Goal: Entertainment & Leisure: Consume media (video, audio)

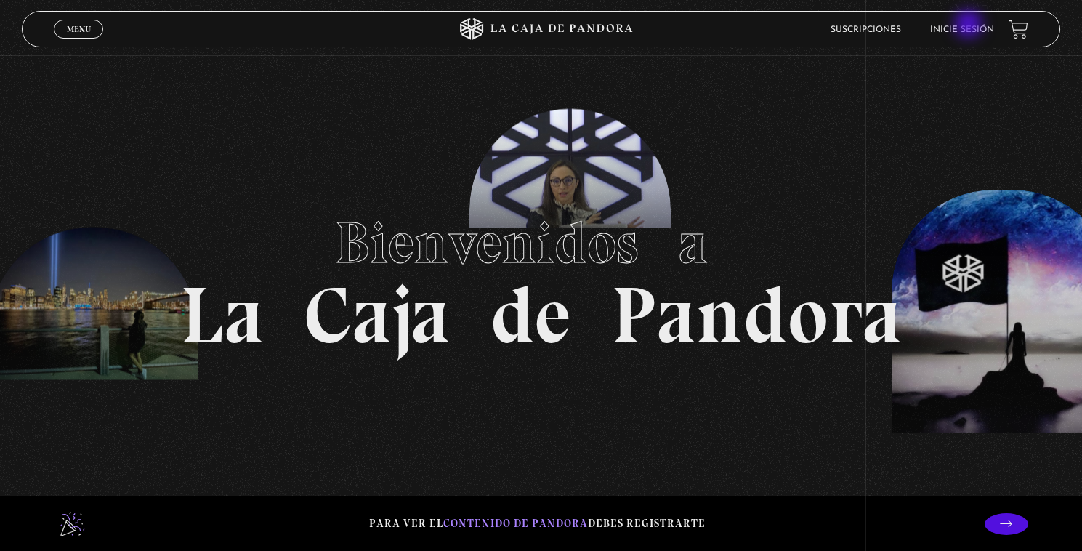
click at [970, 25] on link "Inicie sesión" at bounding box center [962, 29] width 64 height 9
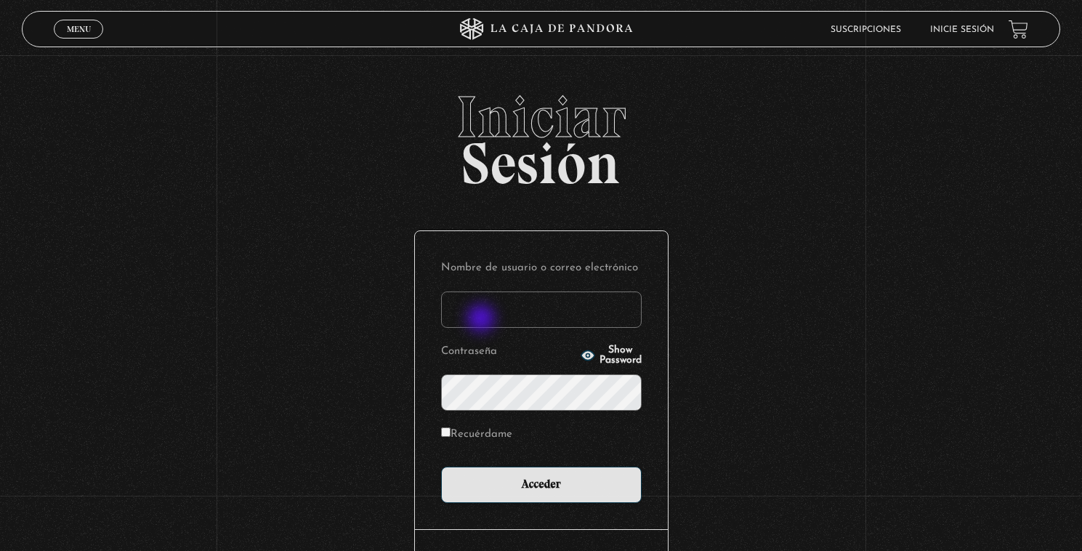
click at [483, 320] on input "Nombre de usuario o correo electrónico" at bounding box center [541, 309] width 201 height 36
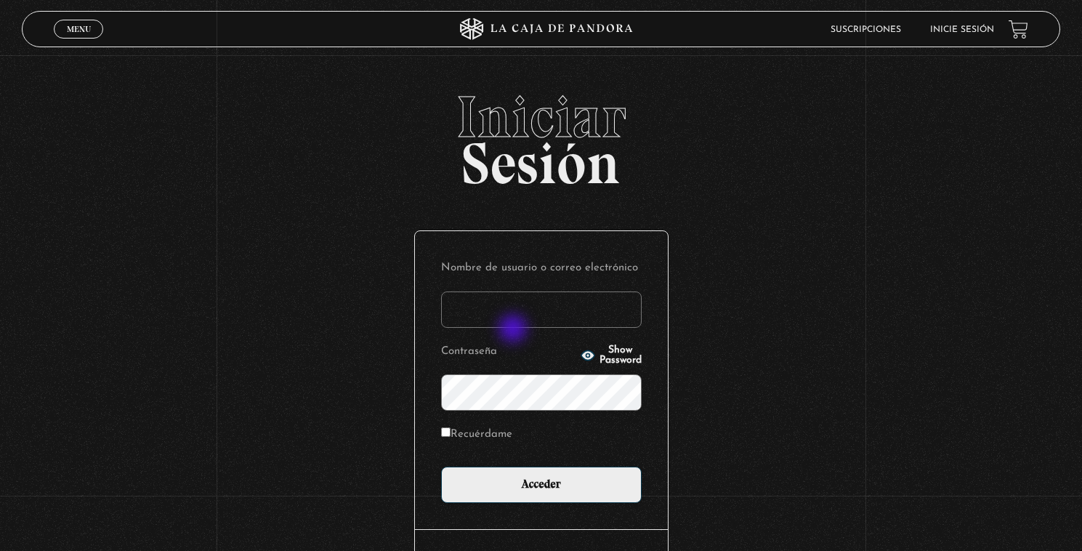
type input "susy23cs@hotmail.com"
click at [441, 467] on input "Acceder" at bounding box center [541, 485] width 201 height 36
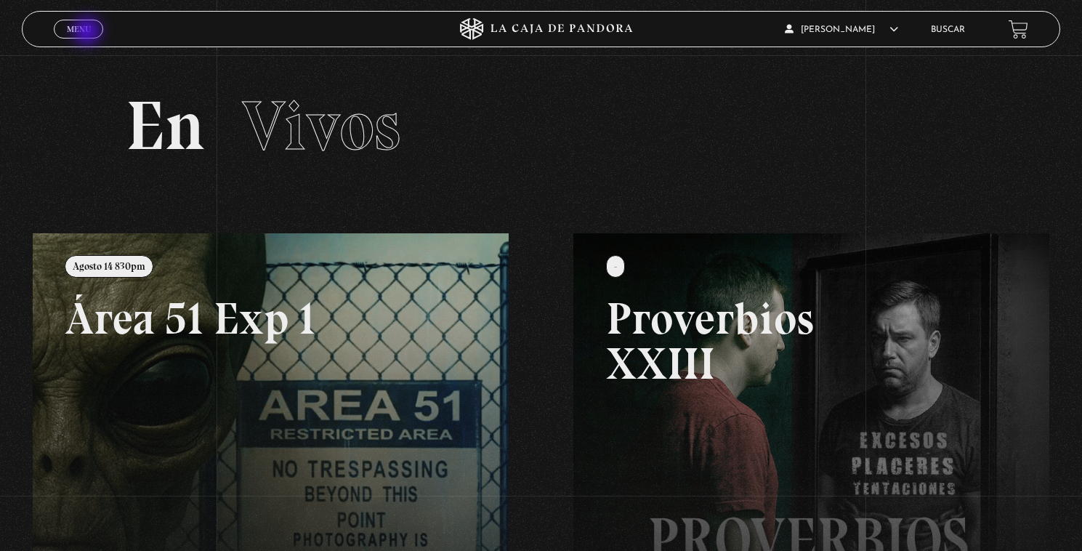
click at [85, 31] on span "Menu" at bounding box center [79, 29] width 24 height 9
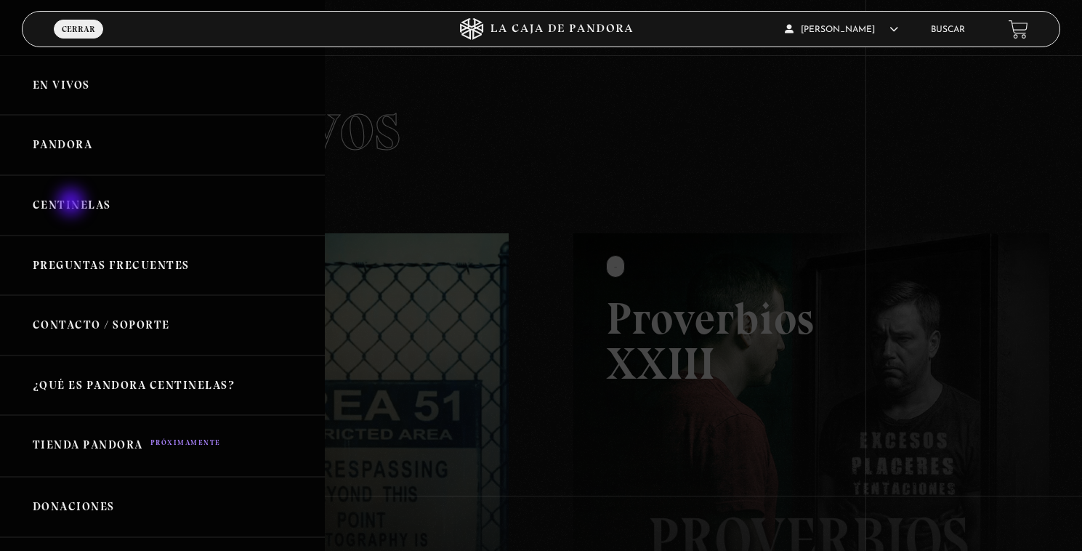
click at [73, 204] on link "Centinelas" at bounding box center [162, 205] width 325 height 60
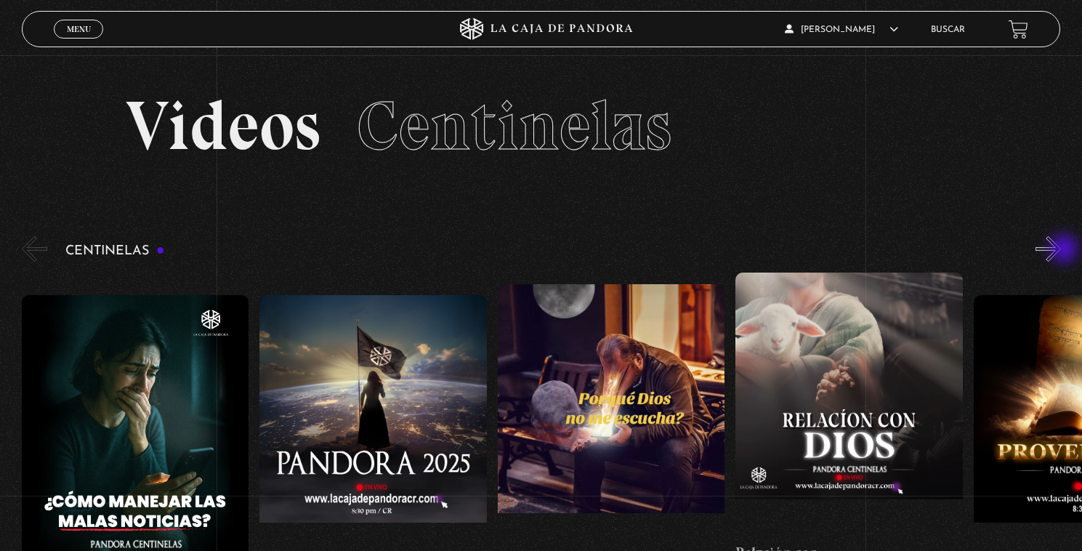
click at [1061, 250] on button "»" at bounding box center [1048, 248] width 25 height 25
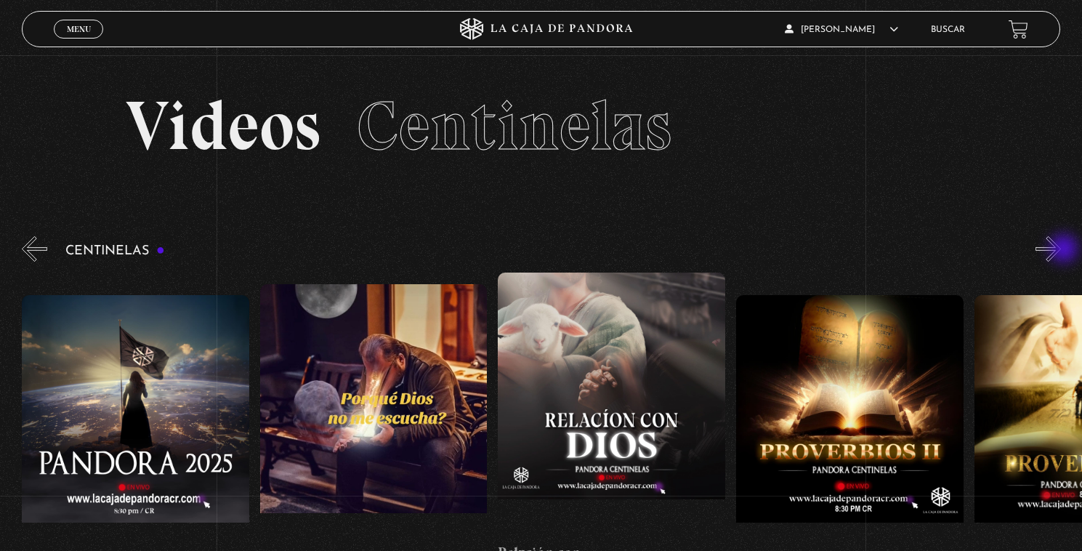
click at [1061, 250] on button "»" at bounding box center [1048, 248] width 25 height 25
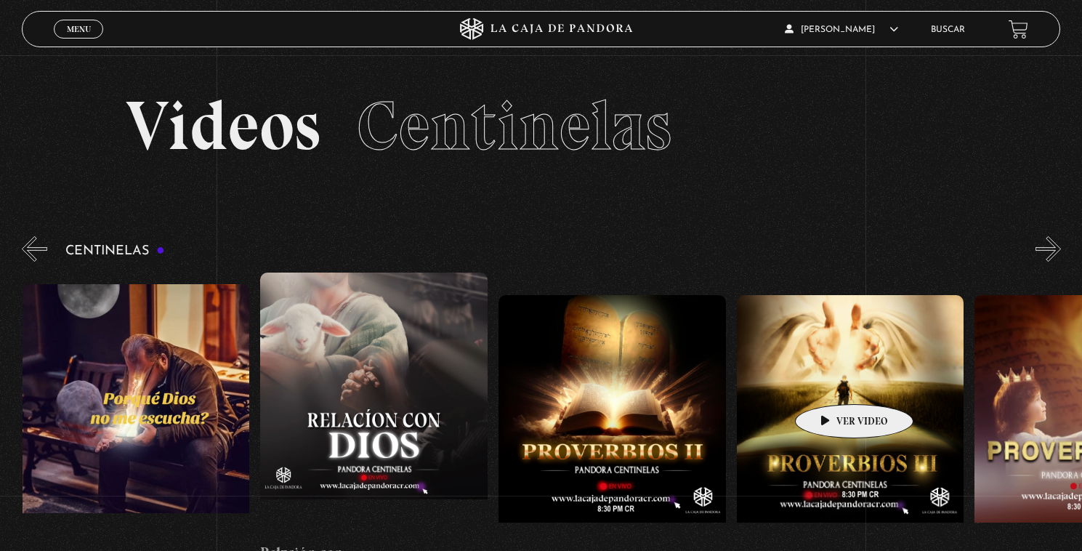
scroll to position [0, 476]
click at [826, 390] on figure at bounding box center [850, 426] width 228 height 262
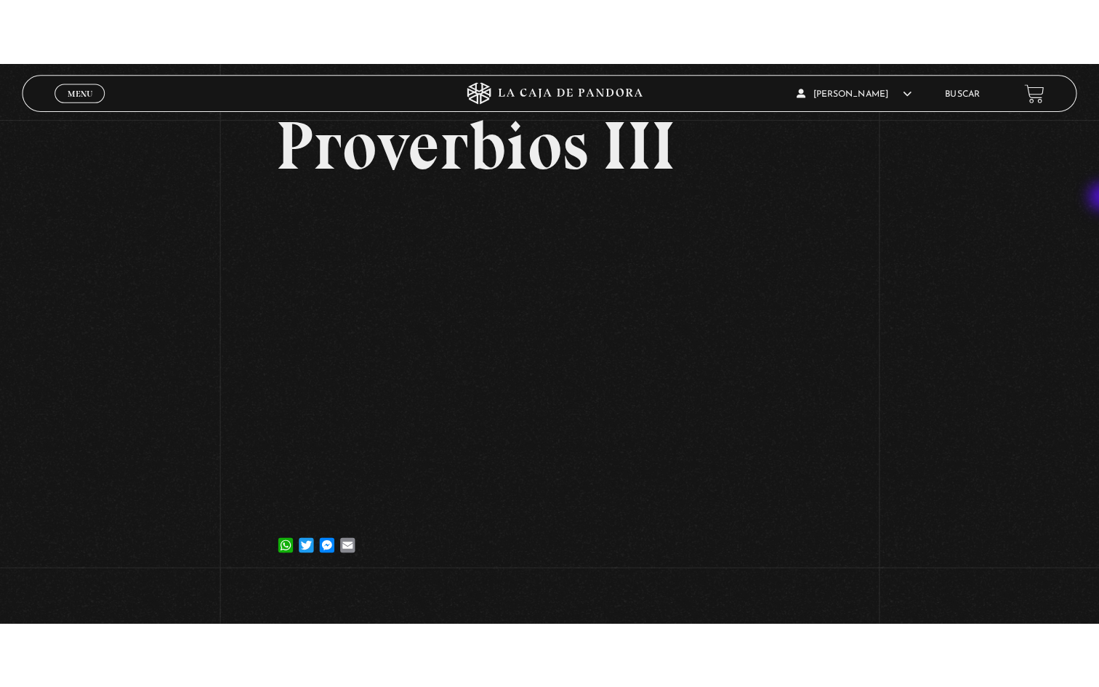
scroll to position [101, 0]
